Goal: Book appointment/travel/reservation

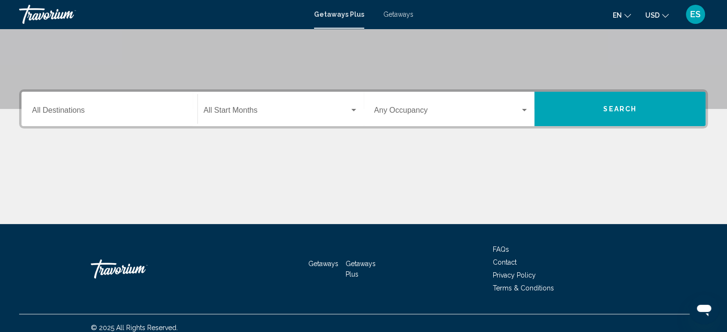
scroll to position [184, 0]
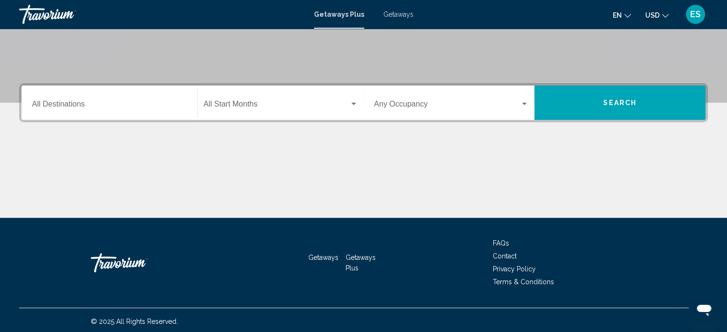
click at [356, 101] on div "Search widget" at bounding box center [354, 104] width 9 height 8
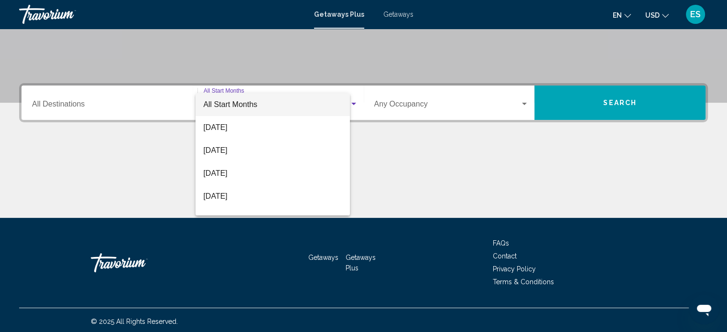
scroll to position [187, 0]
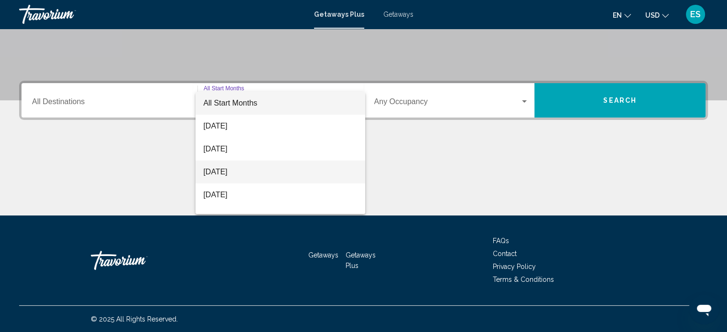
click at [253, 178] on span "[DATE]" at bounding box center [280, 172] width 154 height 23
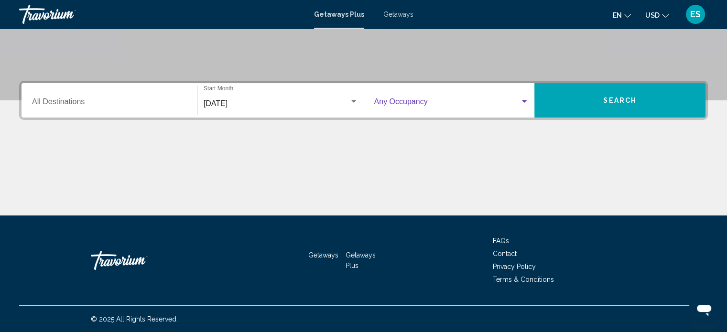
click at [524, 99] on div "Search widget" at bounding box center [524, 102] width 9 height 8
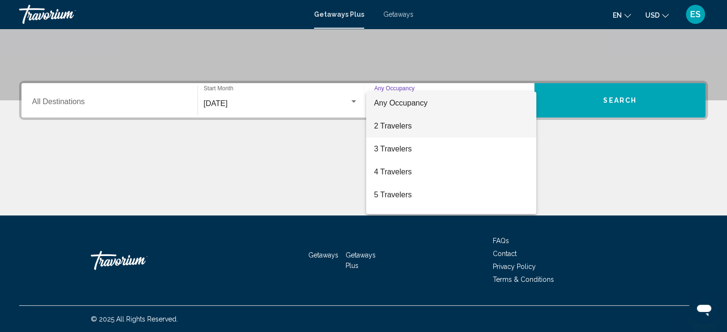
click at [416, 125] on span "2 Travelers" at bounding box center [451, 126] width 155 height 23
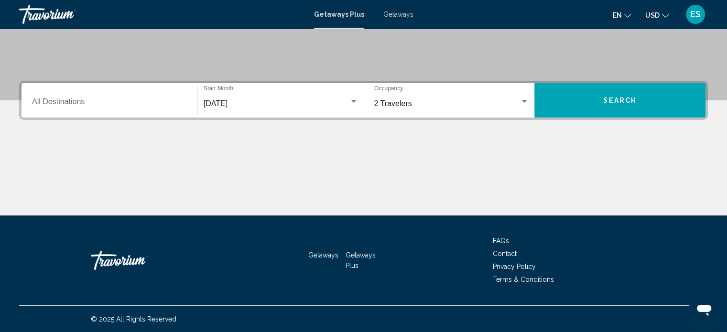
drag, startPoint x: 605, startPoint y: 100, endPoint x: 633, endPoint y: 99, distance: 28.3
click at [633, 99] on span "Search" at bounding box center [620, 101] width 33 height 8
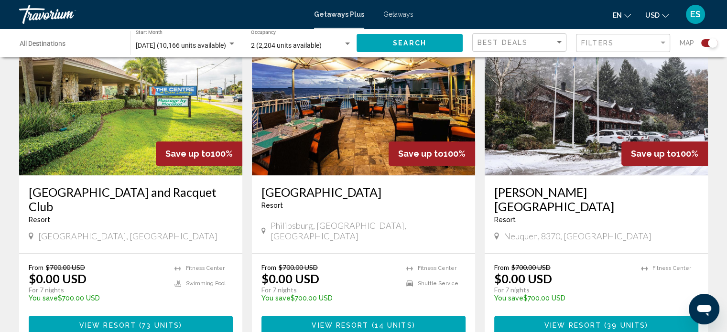
scroll to position [1138, 0]
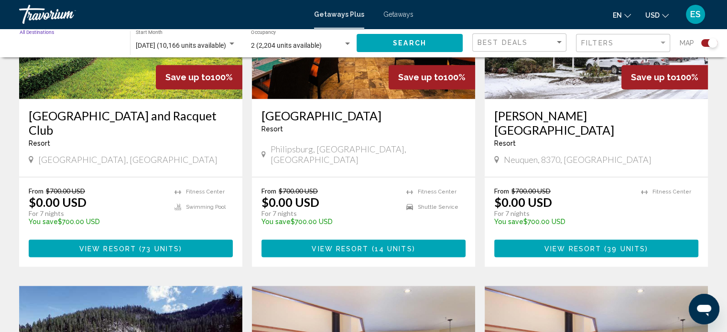
click at [93, 47] on input "Destination All Destinations" at bounding box center [70, 46] width 101 height 8
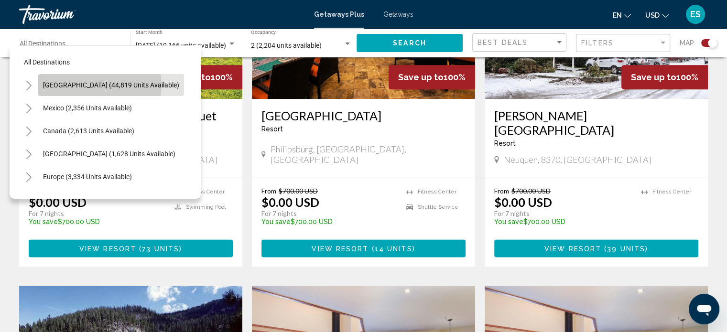
click at [99, 85] on span "[GEOGRAPHIC_DATA] (44,819 units available)" at bounding box center [111, 85] width 136 height 8
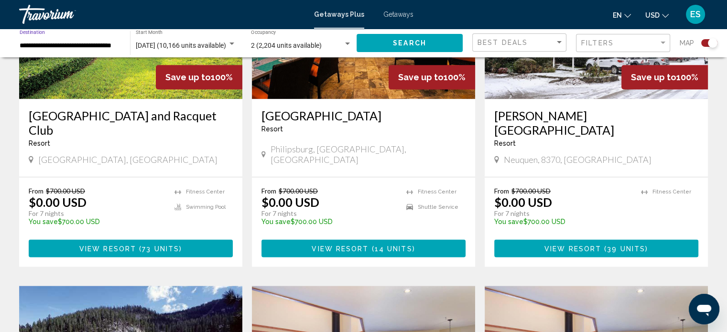
click at [118, 43] on input "**********" at bounding box center [70, 46] width 101 height 8
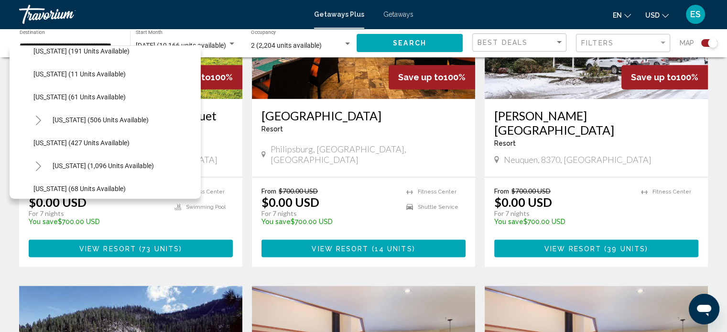
scroll to position [344, 0]
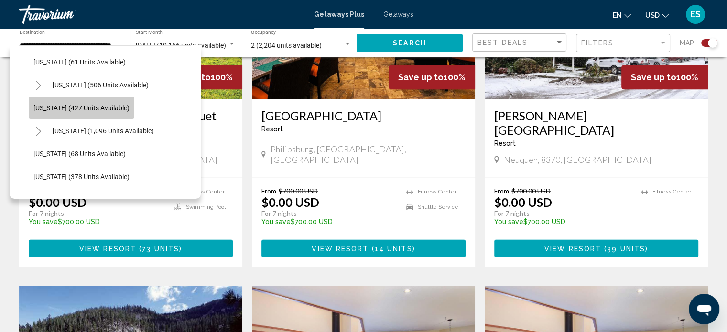
click at [118, 107] on span "[US_STATE] (427 units available)" at bounding box center [81, 108] width 96 height 8
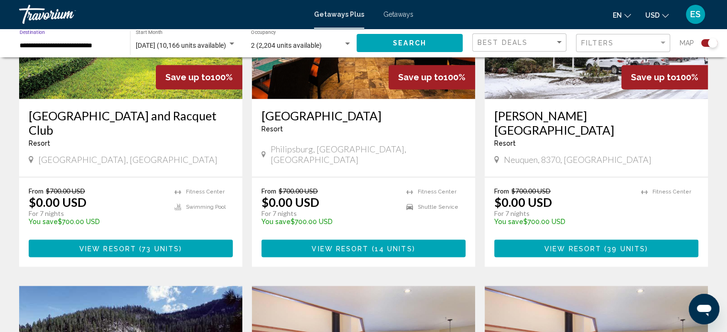
click at [418, 44] on span "Search" at bounding box center [409, 44] width 33 height 8
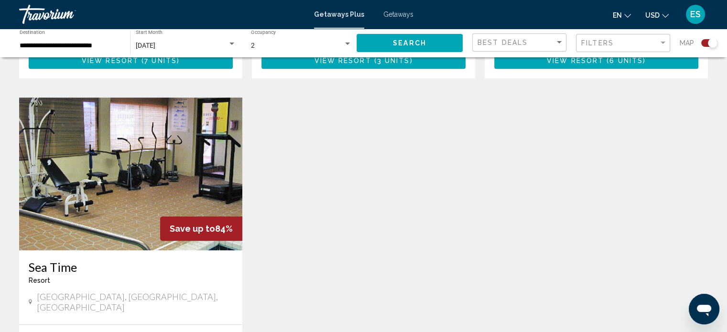
scroll to position [699, 0]
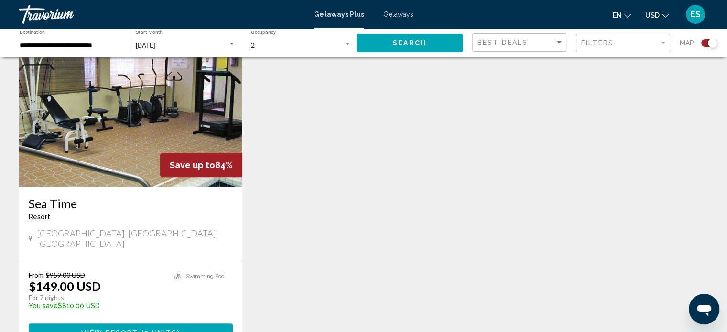
click at [82, 43] on input "**********" at bounding box center [70, 46] width 101 height 8
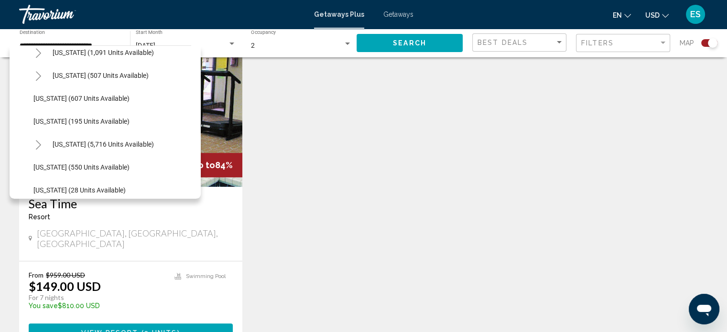
scroll to position [803, 0]
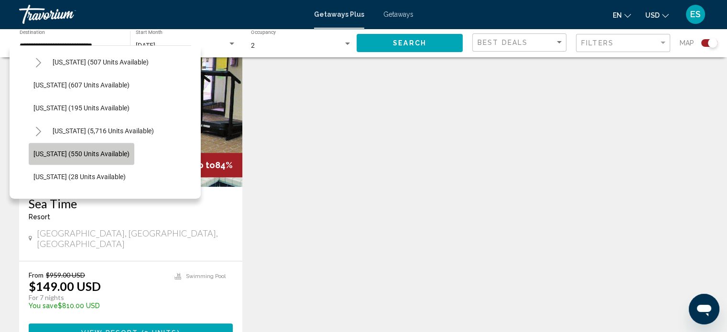
click at [111, 150] on span "[US_STATE] (550 units available)" at bounding box center [81, 154] width 96 height 8
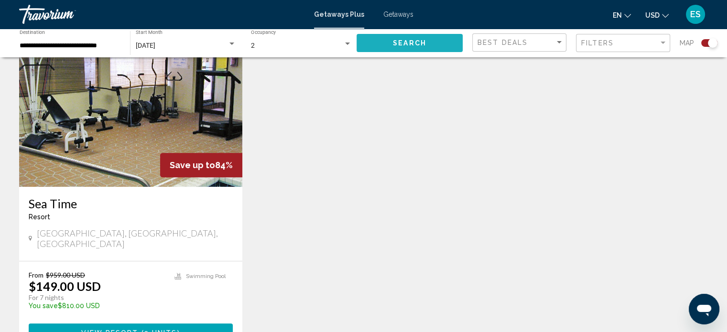
click at [410, 38] on button "Search" at bounding box center [410, 43] width 106 height 18
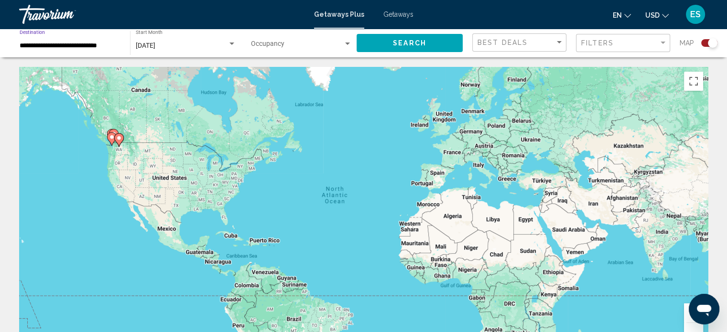
click at [103, 43] on input "**********" at bounding box center [70, 46] width 101 height 8
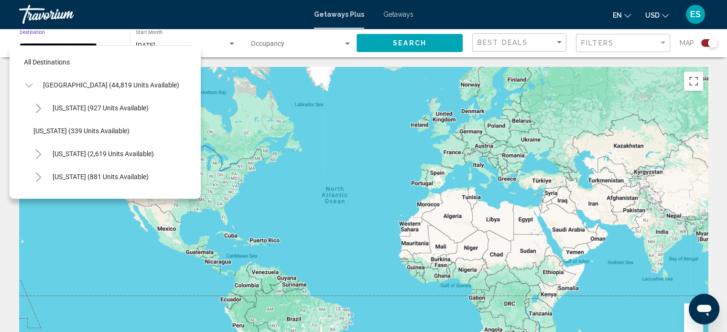
scroll to position [841, 0]
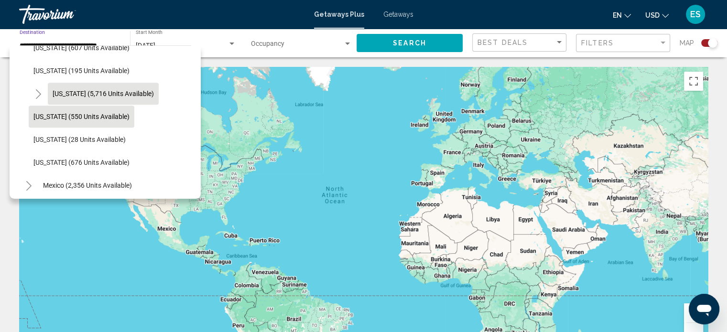
click at [120, 86] on button "[US_STATE] (5,716 units available)" at bounding box center [103, 94] width 111 height 22
type input "**********"
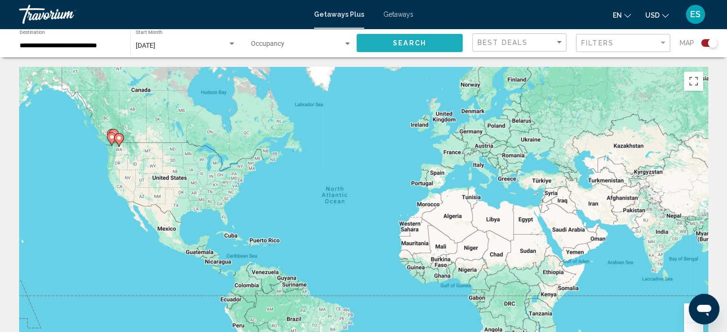
click at [396, 47] on button "Search" at bounding box center [410, 43] width 106 height 18
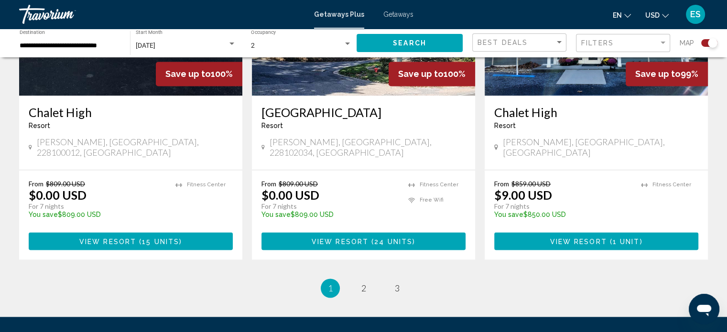
scroll to position [1500, 0]
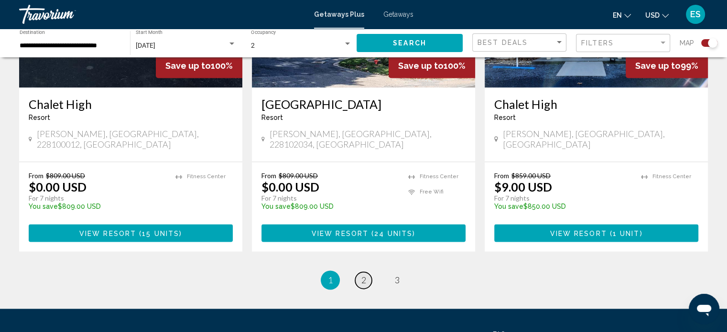
click at [363, 275] on span "2" at bounding box center [364, 280] width 5 height 11
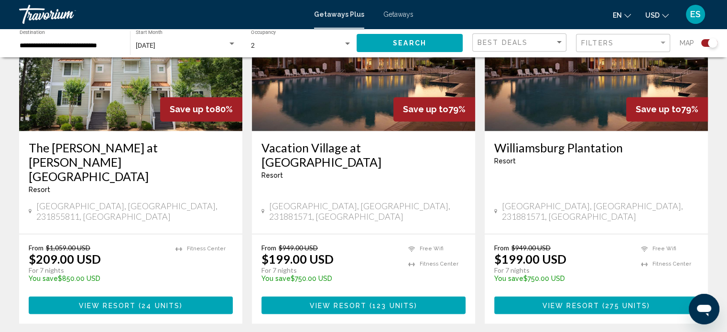
scroll to position [1495, 0]
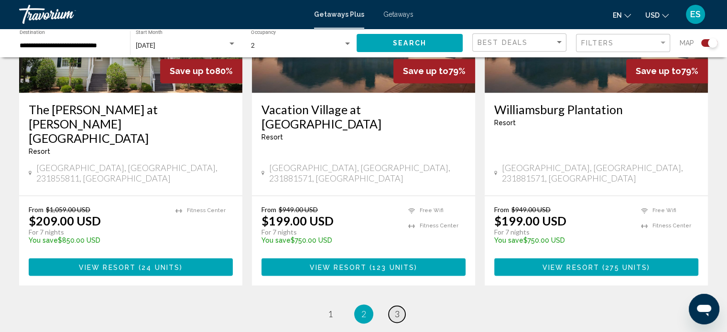
click at [395, 309] on span "3" at bounding box center [397, 314] width 5 height 11
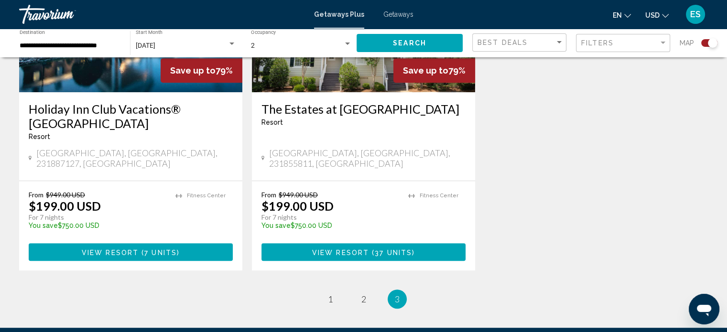
scroll to position [464, 0]
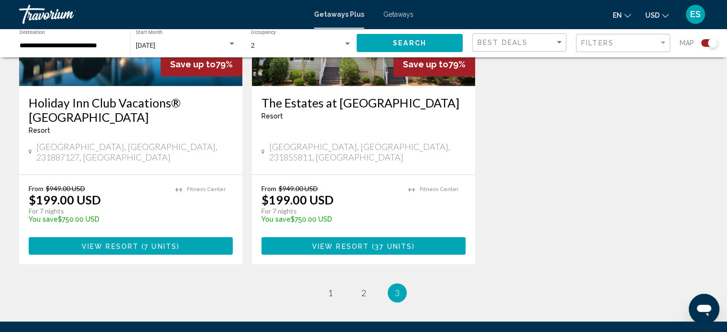
click at [388, 13] on span "Getaways" at bounding box center [399, 15] width 30 height 8
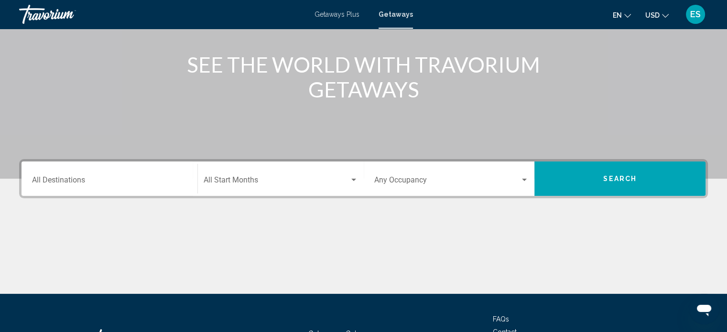
scroll to position [187, 0]
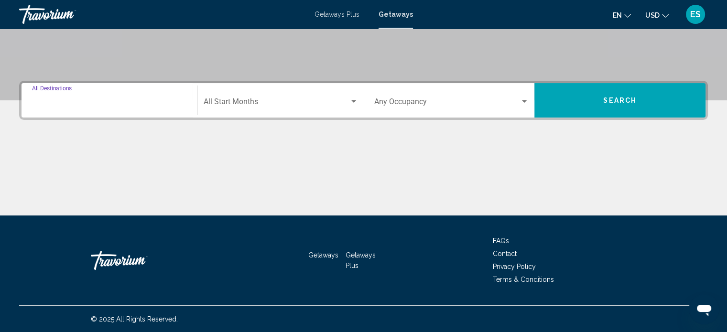
click at [109, 105] on input "Destination All Destinations" at bounding box center [109, 103] width 155 height 9
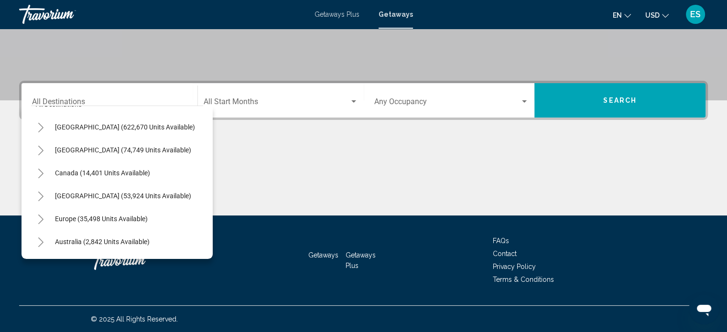
scroll to position [0, 0]
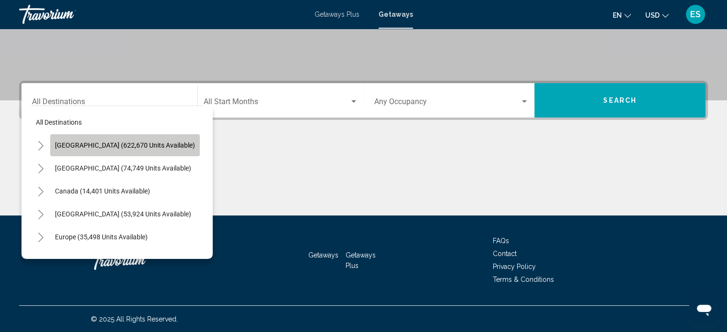
click at [157, 144] on span "[GEOGRAPHIC_DATA] (622,670 units available)" at bounding box center [125, 146] width 140 height 8
type input "**********"
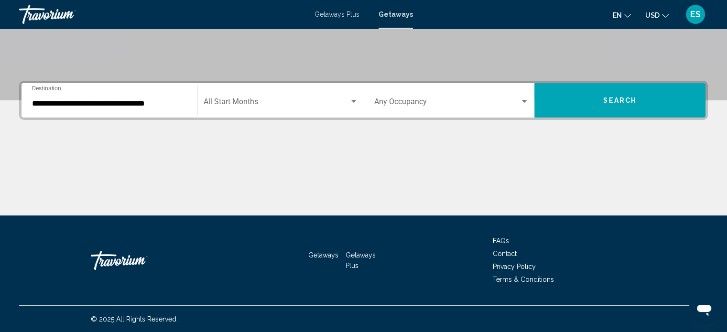
drag, startPoint x: 246, startPoint y: 110, endPoint x: 268, endPoint y: 106, distance: 21.9
click at [268, 106] on span "Search widget" at bounding box center [277, 103] width 146 height 9
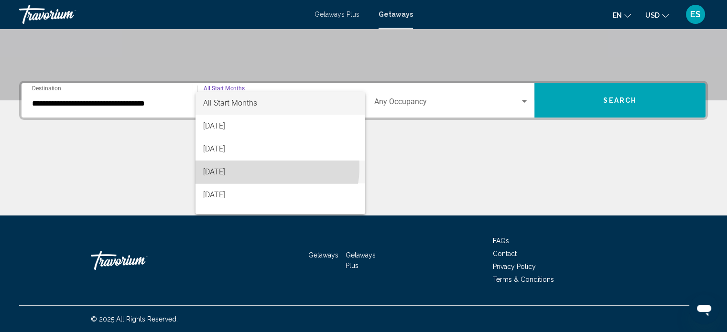
click at [254, 167] on span "[DATE]" at bounding box center [280, 172] width 154 height 23
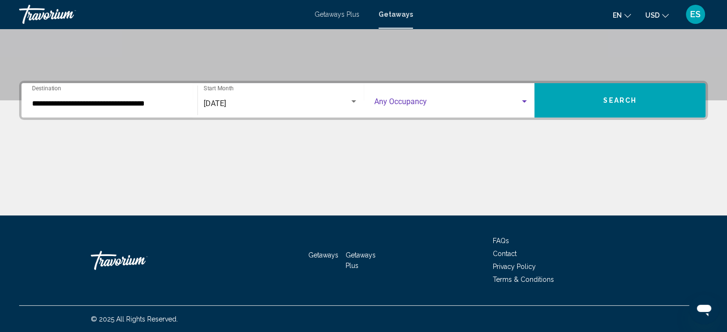
click at [467, 100] on span "Search widget" at bounding box center [447, 103] width 146 height 9
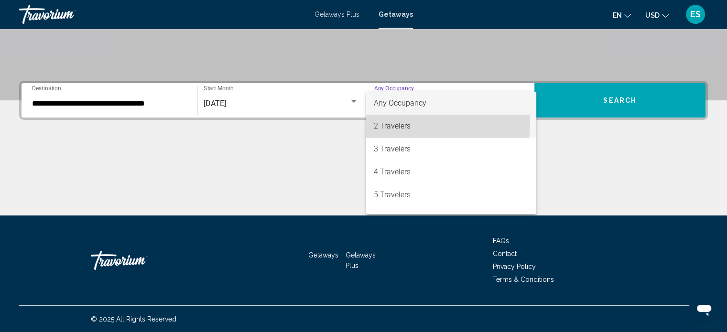
click at [427, 124] on span "2 Travelers" at bounding box center [451, 126] width 155 height 23
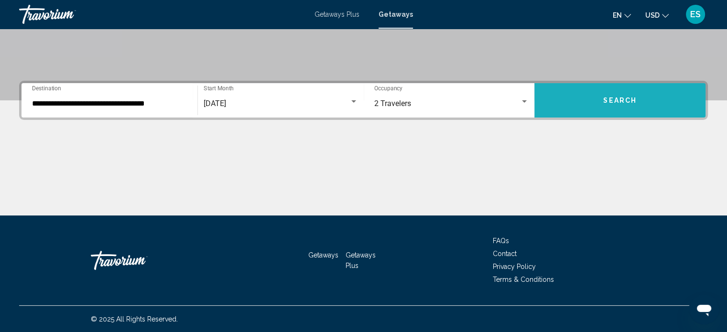
drag, startPoint x: 641, startPoint y: 103, endPoint x: 645, endPoint y: 94, distance: 9.4
click at [645, 94] on button "Search" at bounding box center [620, 100] width 171 height 34
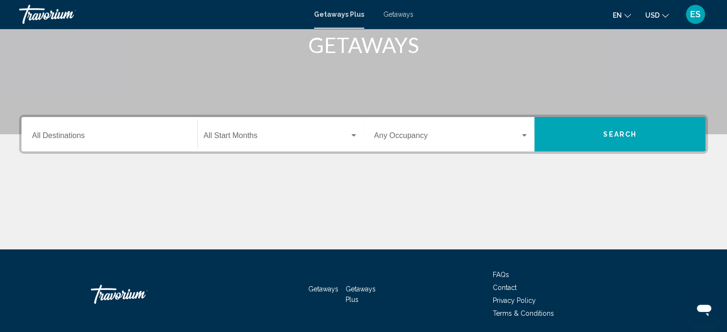
scroll to position [187, 0]
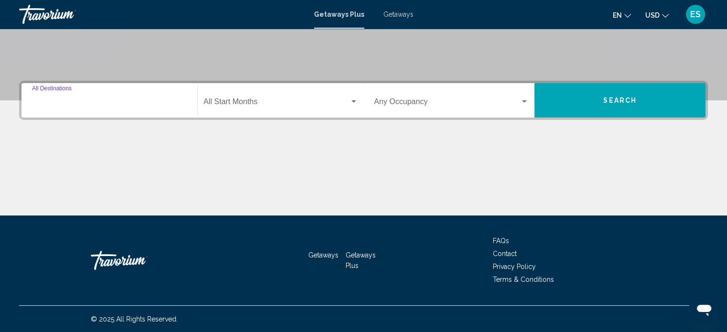
click at [89, 103] on input "Destination All Destinations" at bounding box center [109, 103] width 155 height 9
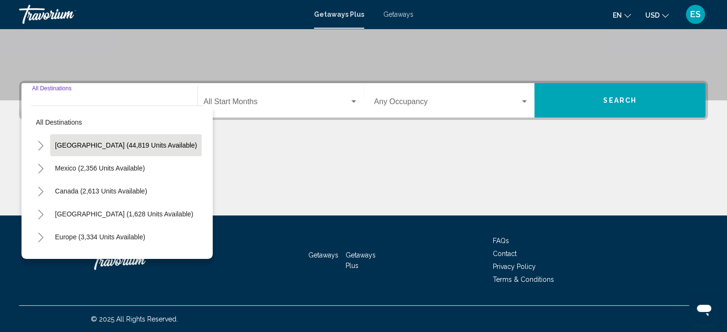
click at [98, 139] on button "[GEOGRAPHIC_DATA] (44,819 units available)" at bounding box center [126, 145] width 152 height 22
type input "**********"
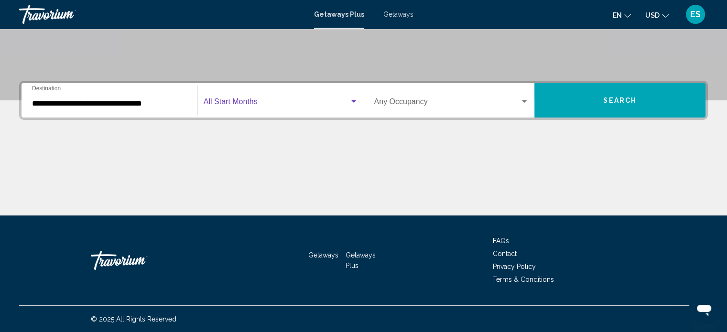
click at [235, 103] on span "Search widget" at bounding box center [277, 103] width 146 height 9
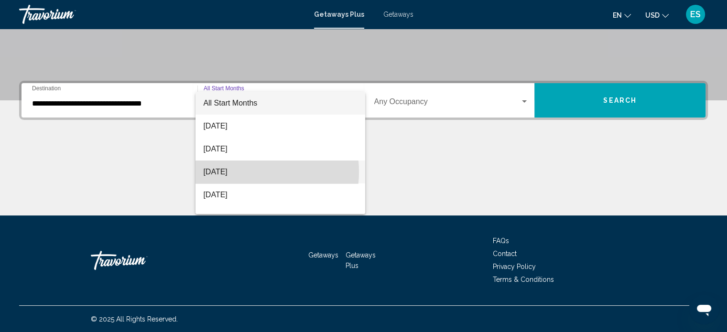
click at [246, 172] on span "[DATE]" at bounding box center [280, 172] width 154 height 23
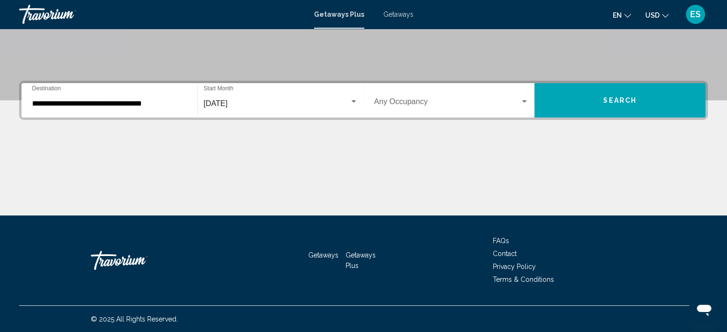
click at [399, 112] on div "Occupancy Any Occupancy" at bounding box center [451, 101] width 155 height 30
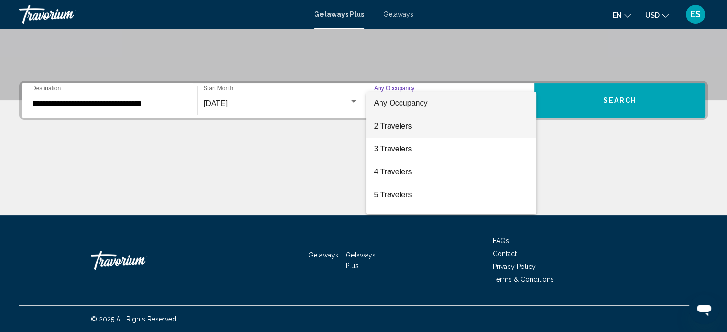
click at [400, 124] on span "2 Travelers" at bounding box center [451, 126] width 155 height 23
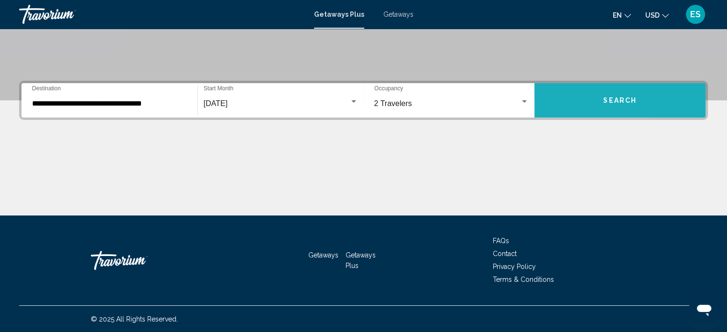
drag, startPoint x: 597, startPoint y: 97, endPoint x: 660, endPoint y: 91, distance: 63.4
click at [660, 91] on button "Search" at bounding box center [620, 100] width 171 height 34
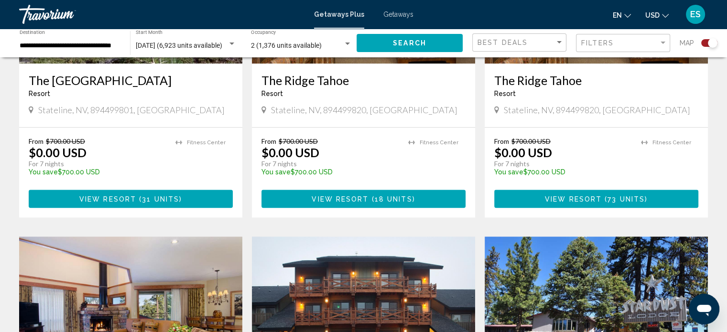
scroll to position [871, 0]
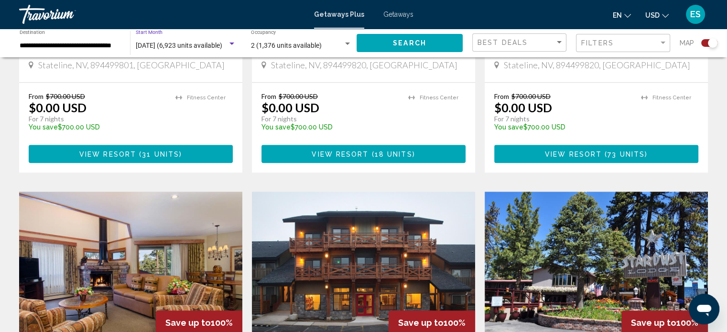
click at [229, 42] on div "Search widget" at bounding box center [232, 44] width 9 height 8
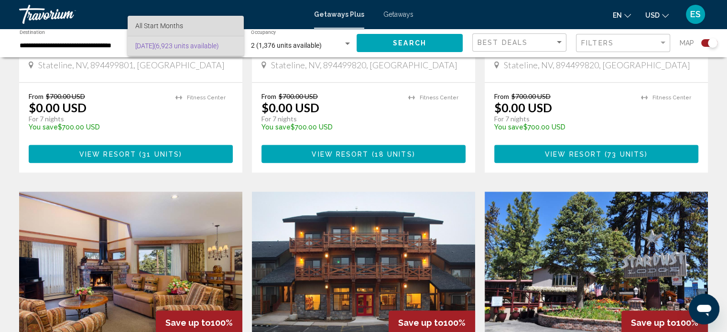
click at [184, 21] on span "All Start Months" at bounding box center [185, 26] width 100 height 20
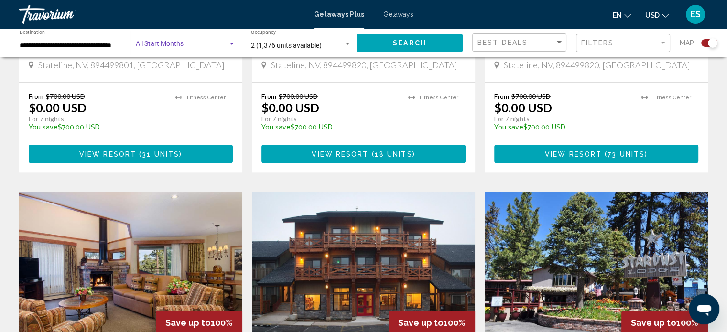
click at [432, 38] on button "Search" at bounding box center [410, 43] width 106 height 18
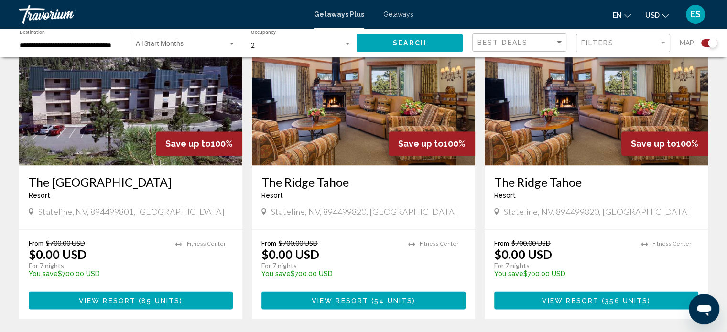
scroll to position [1425, 0]
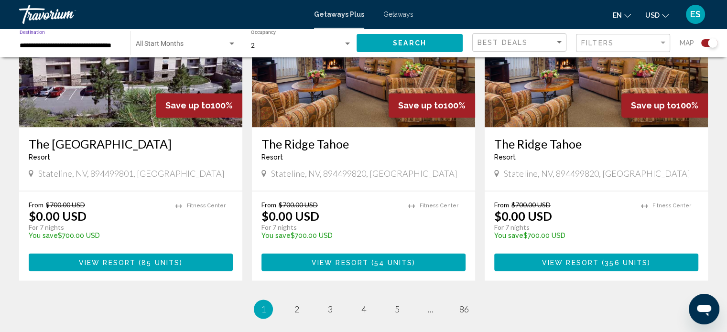
click at [115, 43] on input "**********" at bounding box center [70, 46] width 101 height 8
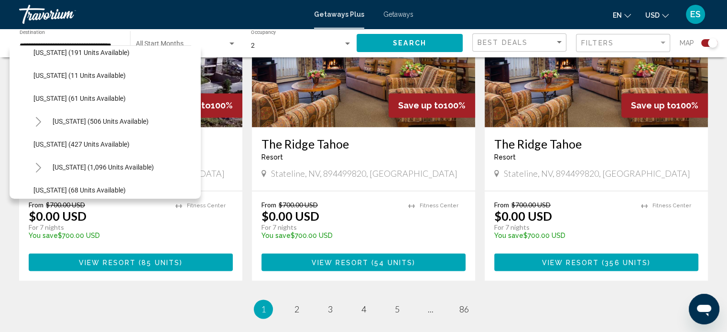
scroll to position [306, 0]
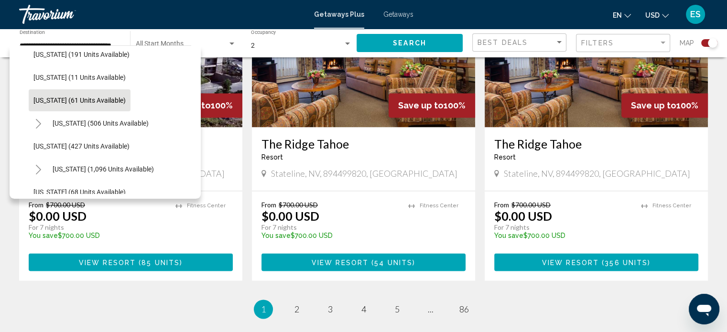
click at [77, 95] on button "[US_STATE] (61 units available)" at bounding box center [80, 100] width 102 height 22
type input "**********"
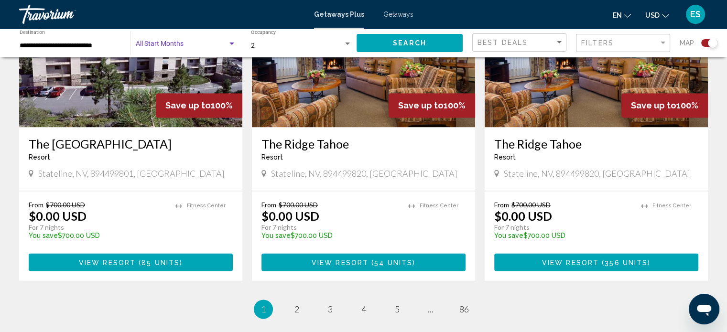
click at [233, 42] on div "Search widget" at bounding box center [232, 44] width 9 height 8
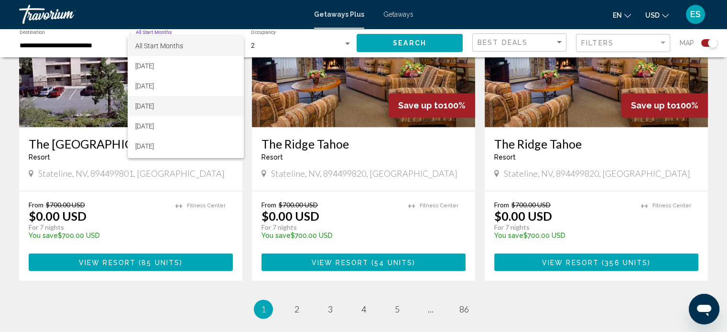
click at [185, 101] on span "[DATE]" at bounding box center [185, 106] width 100 height 20
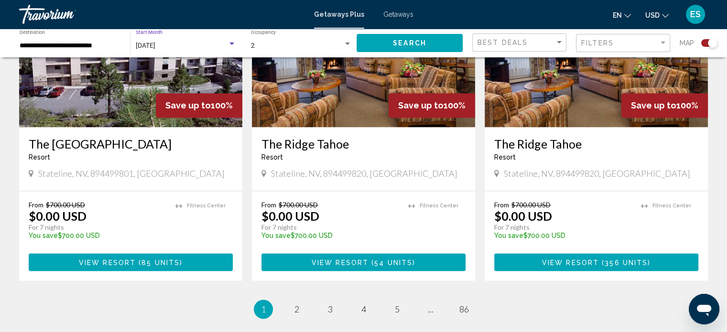
click at [392, 42] on button "Search" at bounding box center [410, 43] width 106 height 18
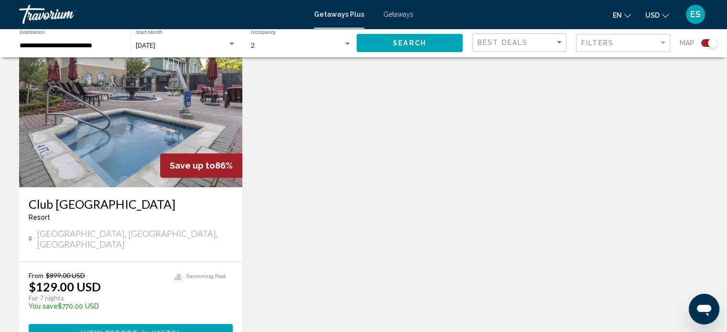
scroll to position [394, 0]
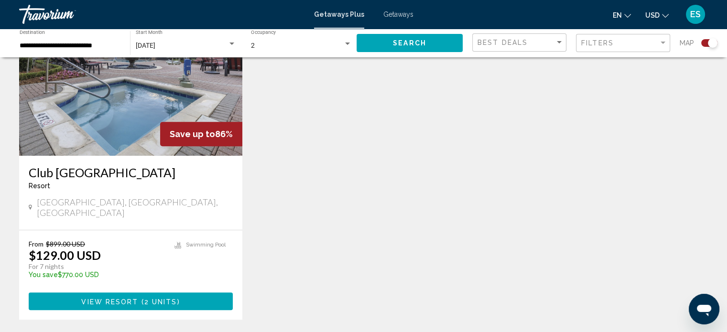
click at [234, 44] on div "Search widget" at bounding box center [232, 44] width 9 height 8
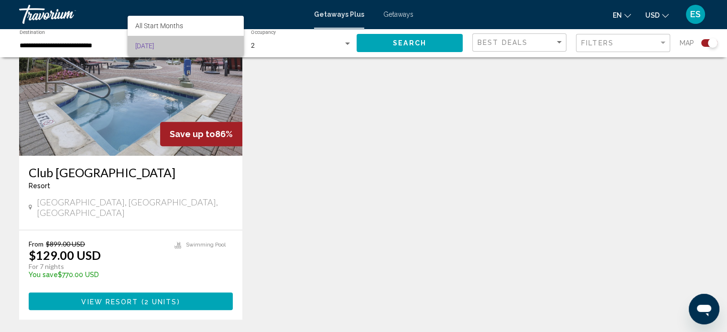
click at [224, 43] on span "[DATE]" at bounding box center [185, 46] width 100 height 20
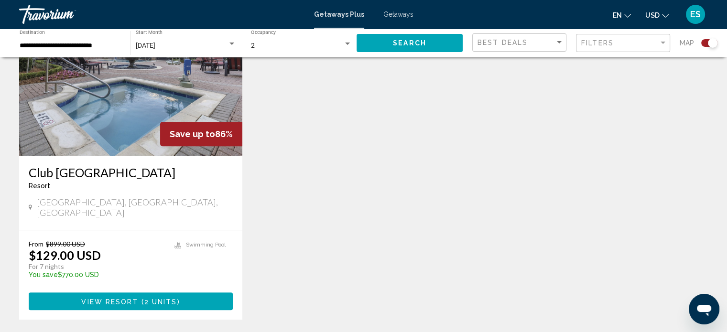
click at [199, 38] on div "October 2025 Start Month All Start Months" at bounding box center [186, 43] width 100 height 26
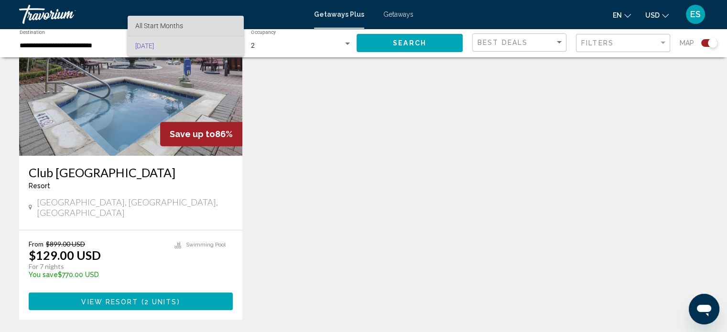
click at [183, 34] on span "All Start Months" at bounding box center [185, 26] width 100 height 20
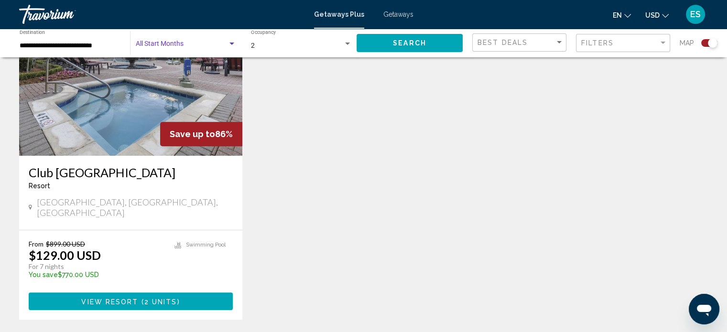
click at [233, 43] on div "Search widget" at bounding box center [232, 44] width 5 height 2
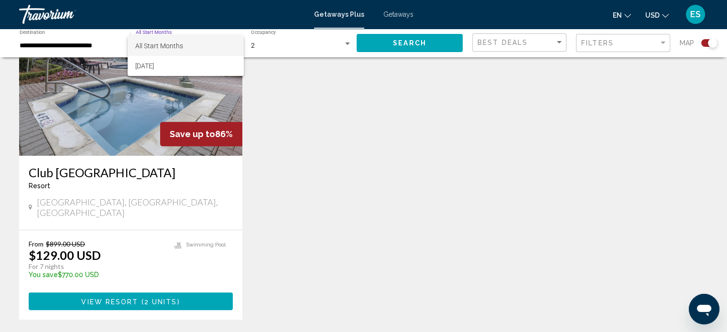
click at [262, 97] on div at bounding box center [363, 166] width 727 height 332
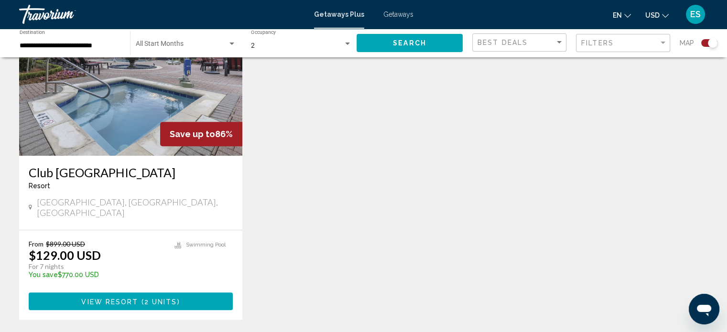
click at [715, 44] on div "Search widget" at bounding box center [713, 43] width 10 height 10
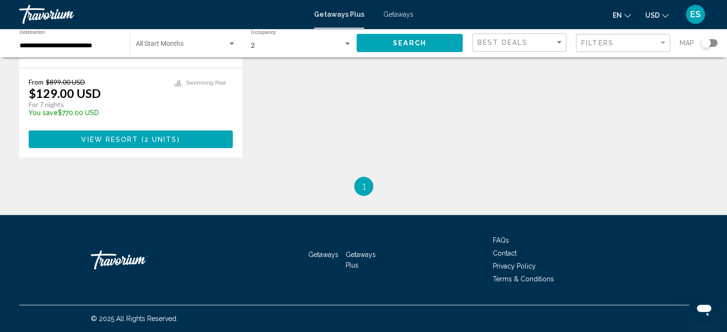
scroll to position [98, 0]
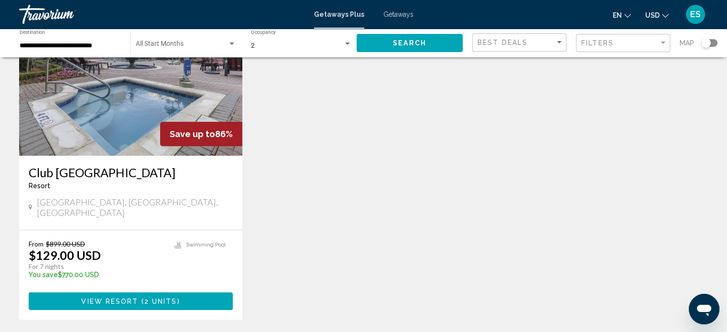
click at [709, 45] on div "Search widget" at bounding box center [707, 43] width 10 height 10
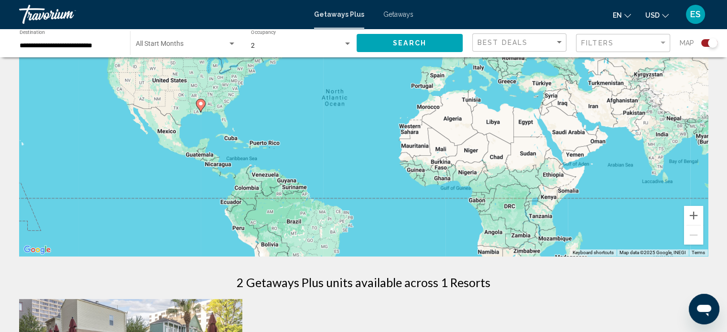
scroll to position [394, 0]
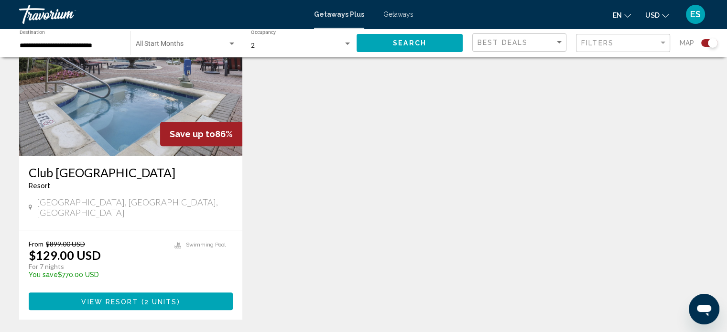
click at [400, 21] on div "Getaways Plus Getaways en English Español Français Italiano Português русский U…" at bounding box center [363, 14] width 727 height 20
click at [399, 16] on span "Getaways" at bounding box center [399, 15] width 30 height 8
